Goal: Transaction & Acquisition: Purchase product/service

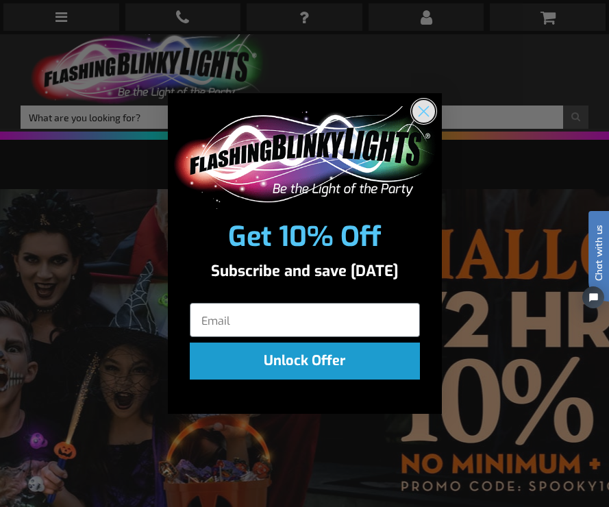
click at [424, 110] on icon "Close dialog" at bounding box center [423, 111] width 10 height 10
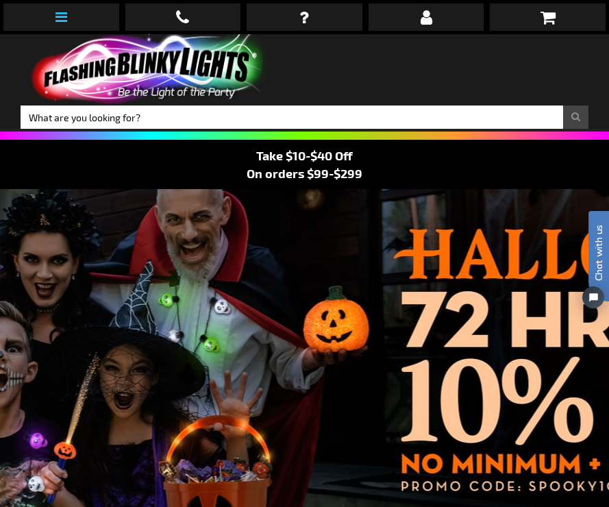
click at [60, 5] on link at bounding box center [61, 16] width 116 height 27
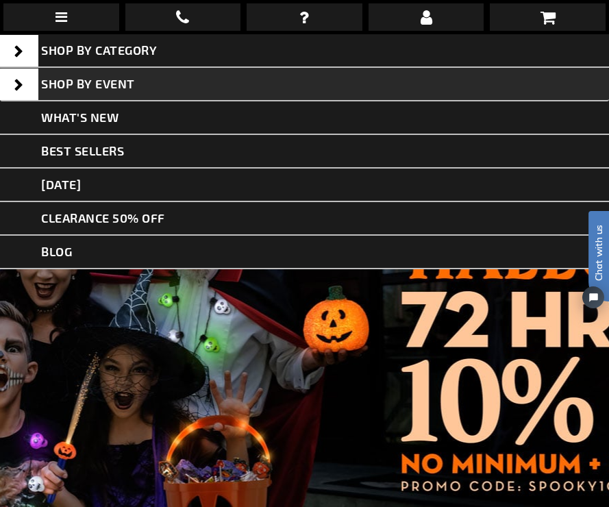
click at [64, 87] on span "Shop By Event" at bounding box center [88, 83] width 94 height 15
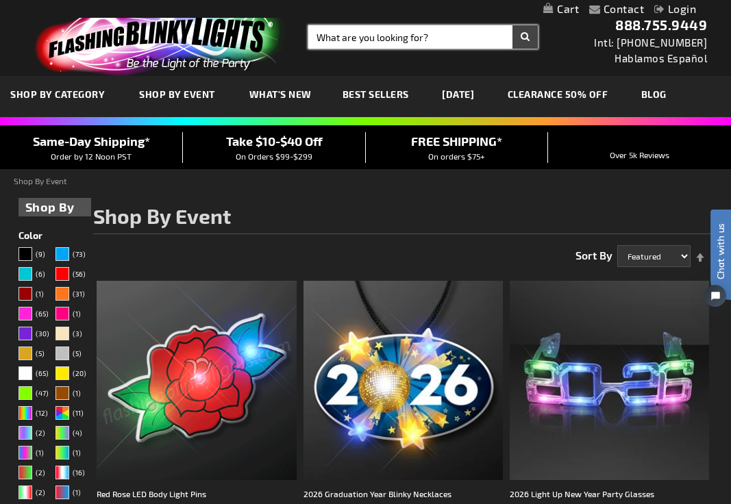
click at [422, 34] on input "Search" at bounding box center [422, 36] width 229 height 23
type input "cowboy hat"
click at [512, 25] on button "Search" at bounding box center [524, 36] width 25 height 23
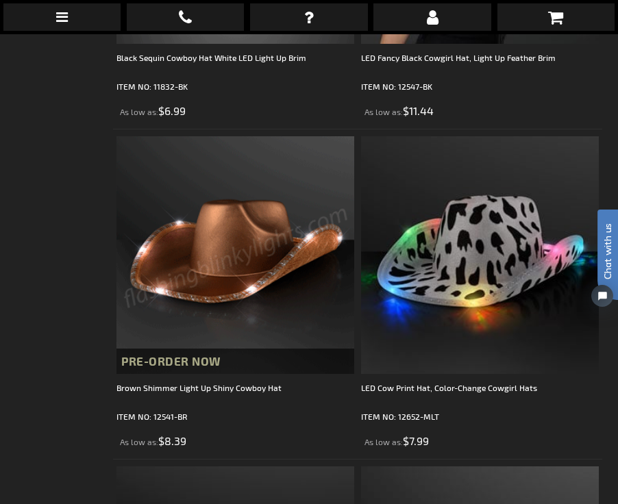
scroll to position [1156, 0]
